Goal: Book appointment/travel/reservation

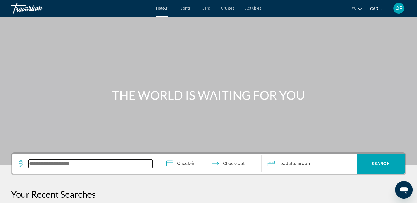
click at [65, 163] on input "Search widget" at bounding box center [91, 164] width 124 height 8
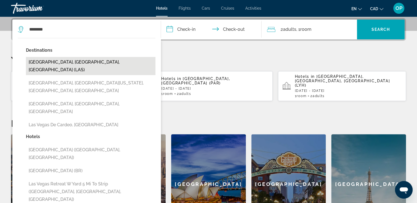
click at [71, 62] on button "[GEOGRAPHIC_DATA], [GEOGRAPHIC_DATA], [GEOGRAPHIC_DATA] (LAS)" at bounding box center [91, 66] width 130 height 18
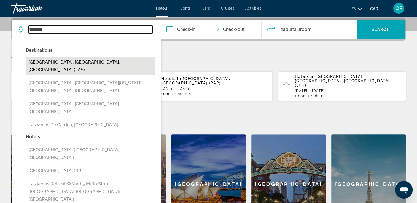
type input "**********"
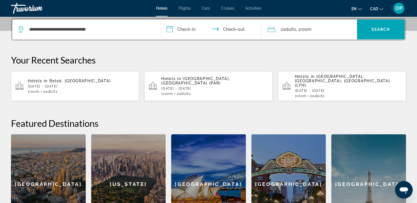
click at [186, 31] on input "**********" at bounding box center [212, 30] width 103 height 21
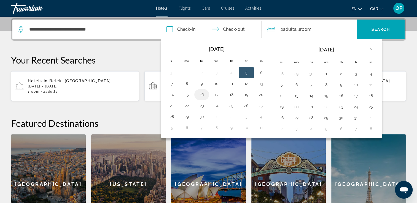
click at [200, 94] on button "16" at bounding box center [201, 95] width 9 height 8
click at [232, 95] on button "18" at bounding box center [231, 95] width 9 height 8
type input "**********"
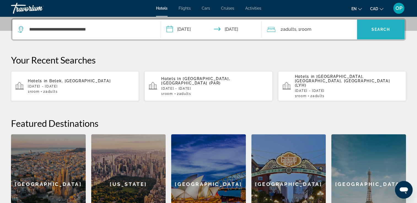
click at [376, 34] on span "Search widget" at bounding box center [381, 29] width 48 height 13
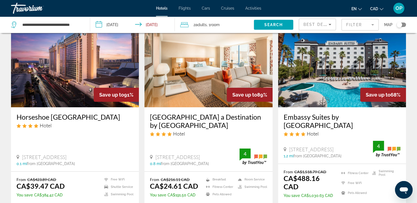
scroll to position [44, 0]
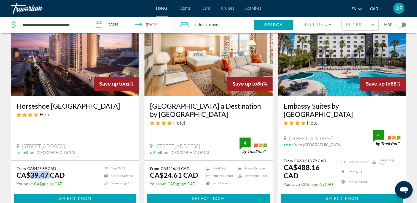
drag, startPoint x: 30, startPoint y: 167, endPoint x: 49, endPoint y: 169, distance: 18.6
click at [49, 171] on ins "CA$39.47 CAD" at bounding box center [41, 175] width 48 height 8
drag, startPoint x: 257, startPoint y: 84, endPoint x: 268, endPoint y: 85, distance: 10.5
click at [268, 85] on div "Save up to 89%" at bounding box center [250, 84] width 46 height 14
drag, startPoint x: 164, startPoint y: 168, endPoint x: 181, endPoint y: 170, distance: 17.2
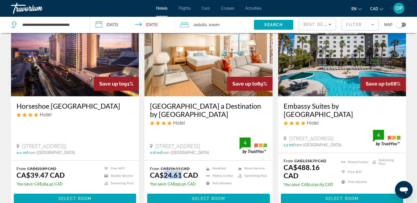
click at [181, 171] on ins "CA$24.61 CAD" at bounding box center [174, 175] width 48 height 8
click at [296, 163] on ins "CA$488.16 CAD" at bounding box center [302, 171] width 36 height 17
drag, startPoint x: 300, startPoint y: 154, endPoint x: 316, endPoint y: 154, distance: 15.7
click at [316, 159] on del "CA$1,518.79 CAD" at bounding box center [310, 161] width 32 height 5
drag, startPoint x: 316, startPoint y: 154, endPoint x: 309, endPoint y: 160, distance: 9.4
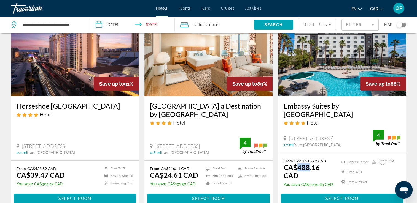
click at [309, 163] on ins "CA$488.16 CAD" at bounding box center [302, 171] width 36 height 17
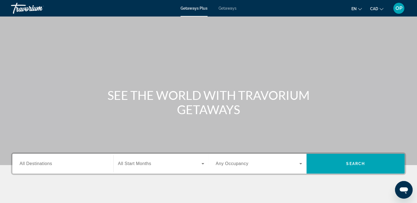
click at [48, 165] on span "All Destinations" at bounding box center [36, 164] width 33 height 5
click at [48, 165] on input "Destination All Destinations" at bounding box center [63, 164] width 87 height 7
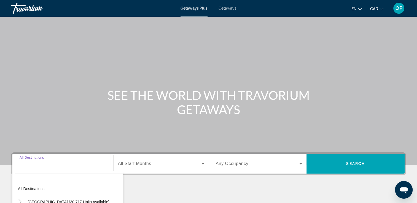
scroll to position [94, 0]
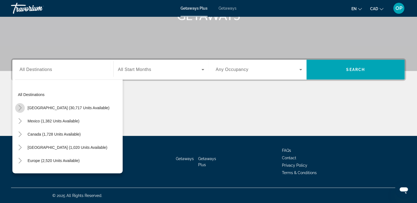
click at [19, 107] on icon "Toggle United States (30,717 units available)" at bounding box center [20, 108] width 6 height 6
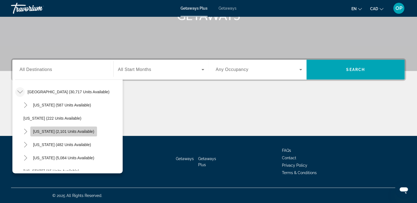
click at [83, 131] on span "California (2,101 units available)" at bounding box center [63, 132] width 61 height 4
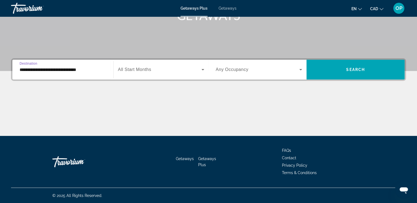
click at [61, 71] on input "**********" at bounding box center [63, 70] width 87 height 7
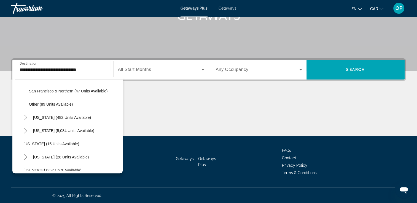
scroll to position [112, 0]
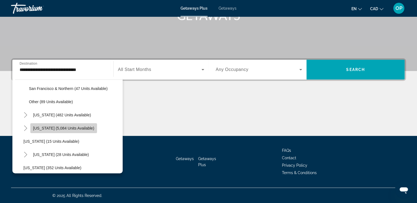
click at [70, 131] on span "Search widget" at bounding box center [63, 128] width 67 height 13
type input "**********"
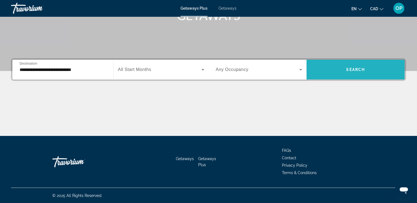
click at [338, 70] on span "Search widget" at bounding box center [356, 69] width 98 height 13
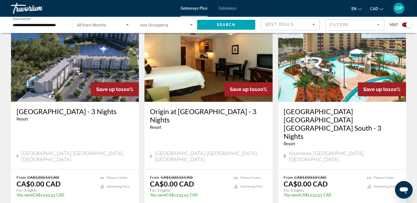
scroll to position [221, 0]
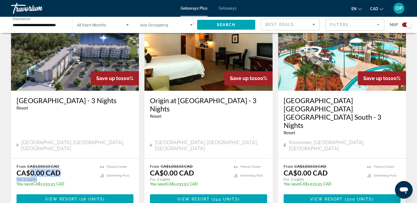
drag, startPoint x: 29, startPoint y: 151, endPoint x: 59, endPoint y: 157, distance: 31.1
click at [59, 164] on div "From CA$1,033.53 CAD CA$0.00 CAD For 3 nights You save CA$1,033.53 CAD temp" at bounding box center [56, 177] width 78 height 26
drag, startPoint x: 298, startPoint y: 152, endPoint x: 327, endPoint y: 155, distance: 30.0
click at [327, 164] on div "From CA$1,033.53 CAD CA$0.00 CAD For 3 nights You save CA$1,033.53 CAD temp" at bounding box center [323, 177] width 78 height 26
drag, startPoint x: 327, startPoint y: 155, endPoint x: 407, endPoint y: 134, distance: 82.1
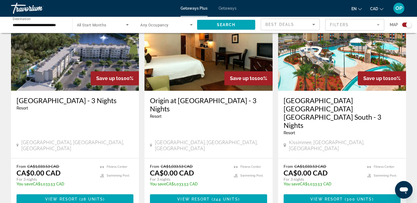
click at [407, 134] on app-exchanges-search-item "Save up to 100% Red Lion Hotel Orlando Lake Buena Vista South - 3 Nights Resort…" at bounding box center [341, 106] width 133 height 207
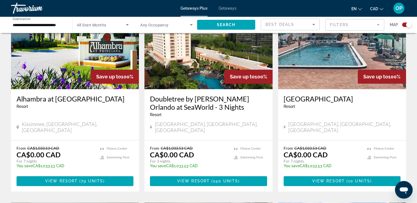
scroll to position [639, 0]
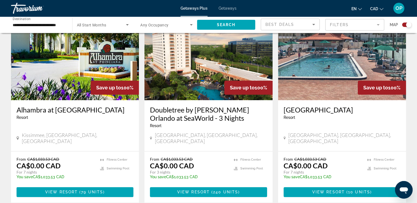
drag, startPoint x: 163, startPoint y: 125, endPoint x: 202, endPoint y: 132, distance: 39.2
click at [202, 157] on div "From CA$1,033.53 CAD CA$0.00 CAD For 3 nights You save CA$1,033.53 CAD temp" at bounding box center [189, 170] width 78 height 26
drag, startPoint x: 297, startPoint y: 122, endPoint x: 327, endPoint y: 129, distance: 30.6
click at [327, 157] on div "From CA$1,033.53 CAD CA$0.00 CAD For 7 nights You save CA$1,033.53 CAD temp" at bounding box center [323, 170] width 78 height 26
